Goal: Find specific page/section: Find specific page/section

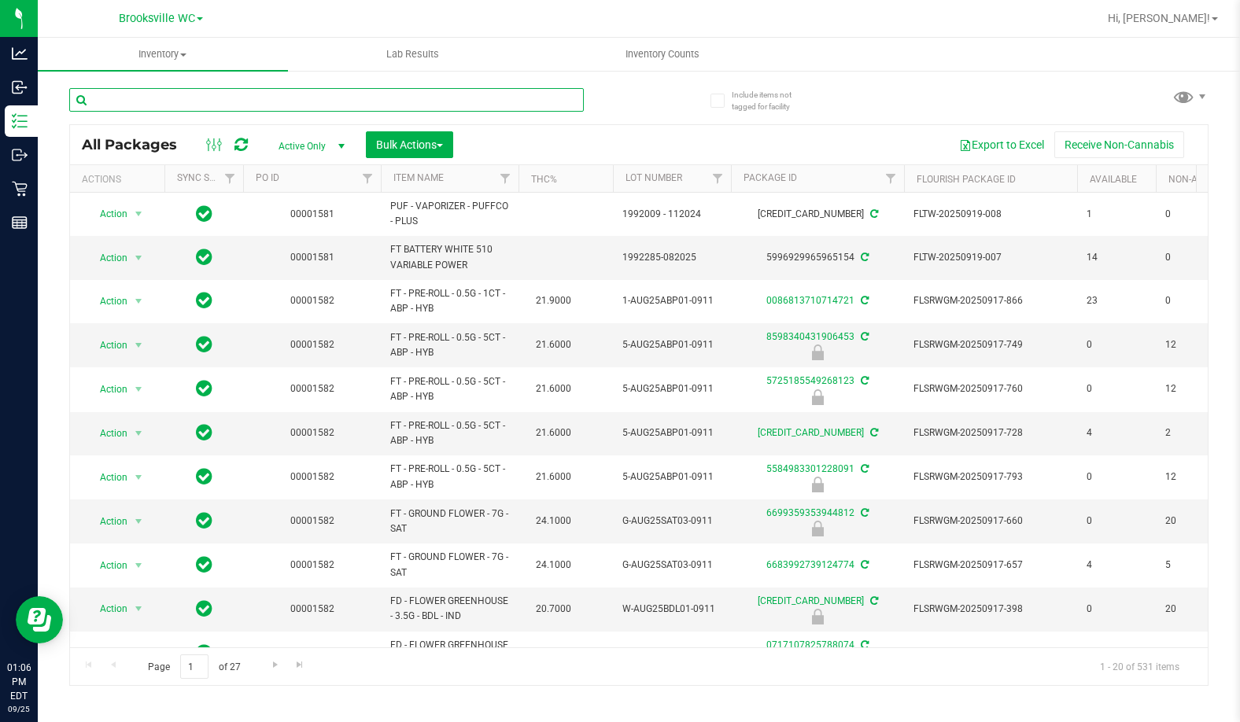
click at [138, 97] on input "text" at bounding box center [326, 100] width 515 height 24
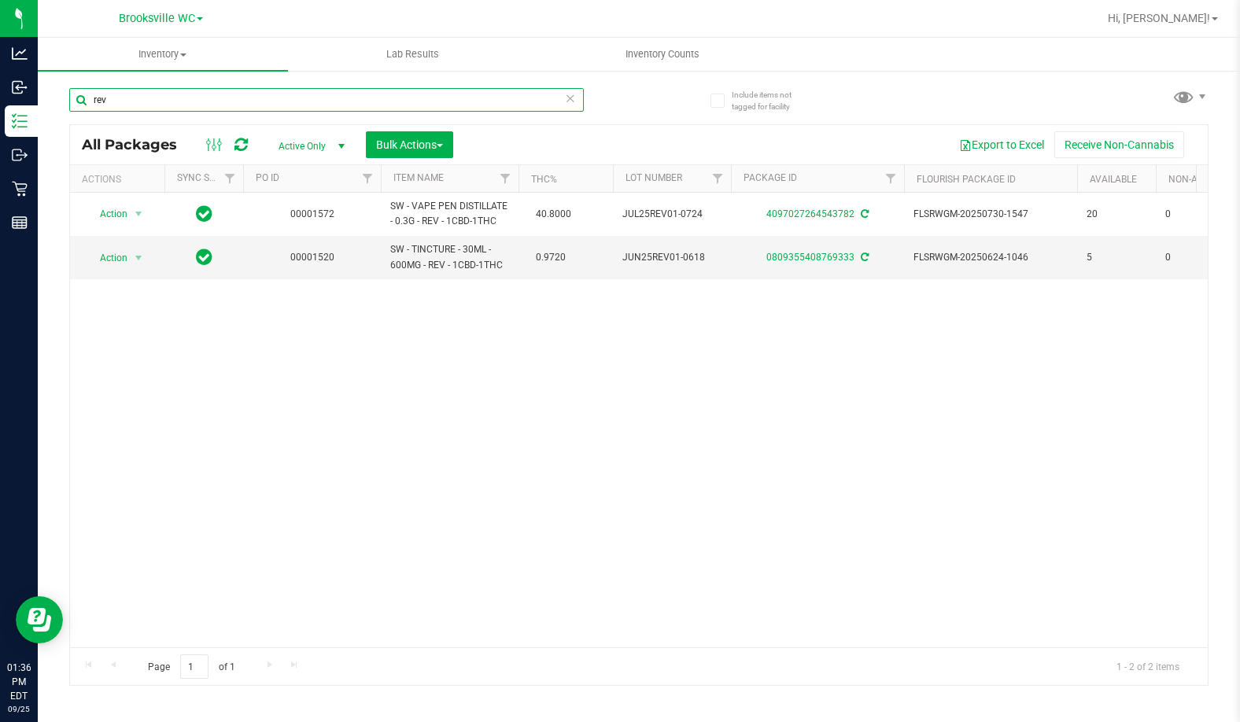
type input "rev"
